Goal: Task Accomplishment & Management: Use online tool/utility

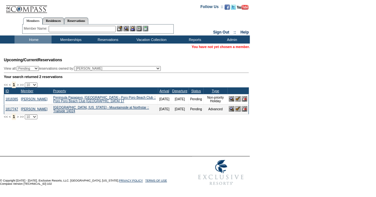
click at [73, 29] on input "text" at bounding box center [82, 29] width 67 height 6
type input "m"
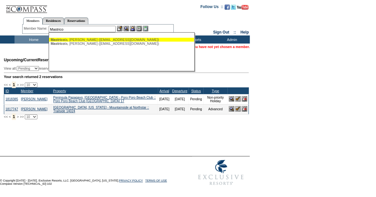
click at [83, 39] on div "Mastrico la, [PERSON_NAME] ([EMAIL_ADDRESS][DOMAIN_NAME])" at bounding box center [122, 40] width 142 height 4
type input "[PERSON_NAME] ([EMAIL_ADDRESS][DOMAIN_NAME])"
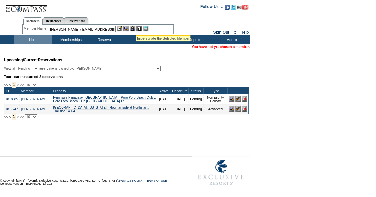
click at [135, 28] on img at bounding box center [132, 28] width 5 height 5
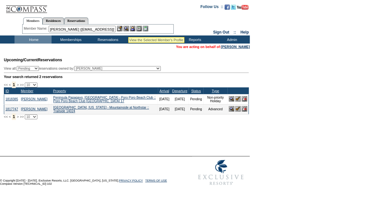
click at [128, 29] on img at bounding box center [125, 28] width 5 height 5
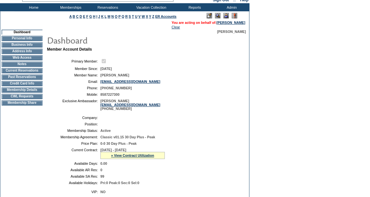
scroll to position [33, 0]
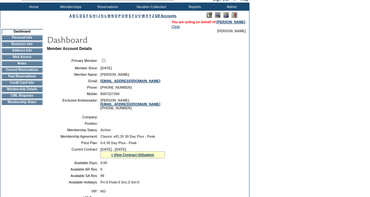
click at [38, 92] on td "Membership Details" at bounding box center [22, 89] width 41 height 5
